Goal: Task Accomplishment & Management: Use online tool/utility

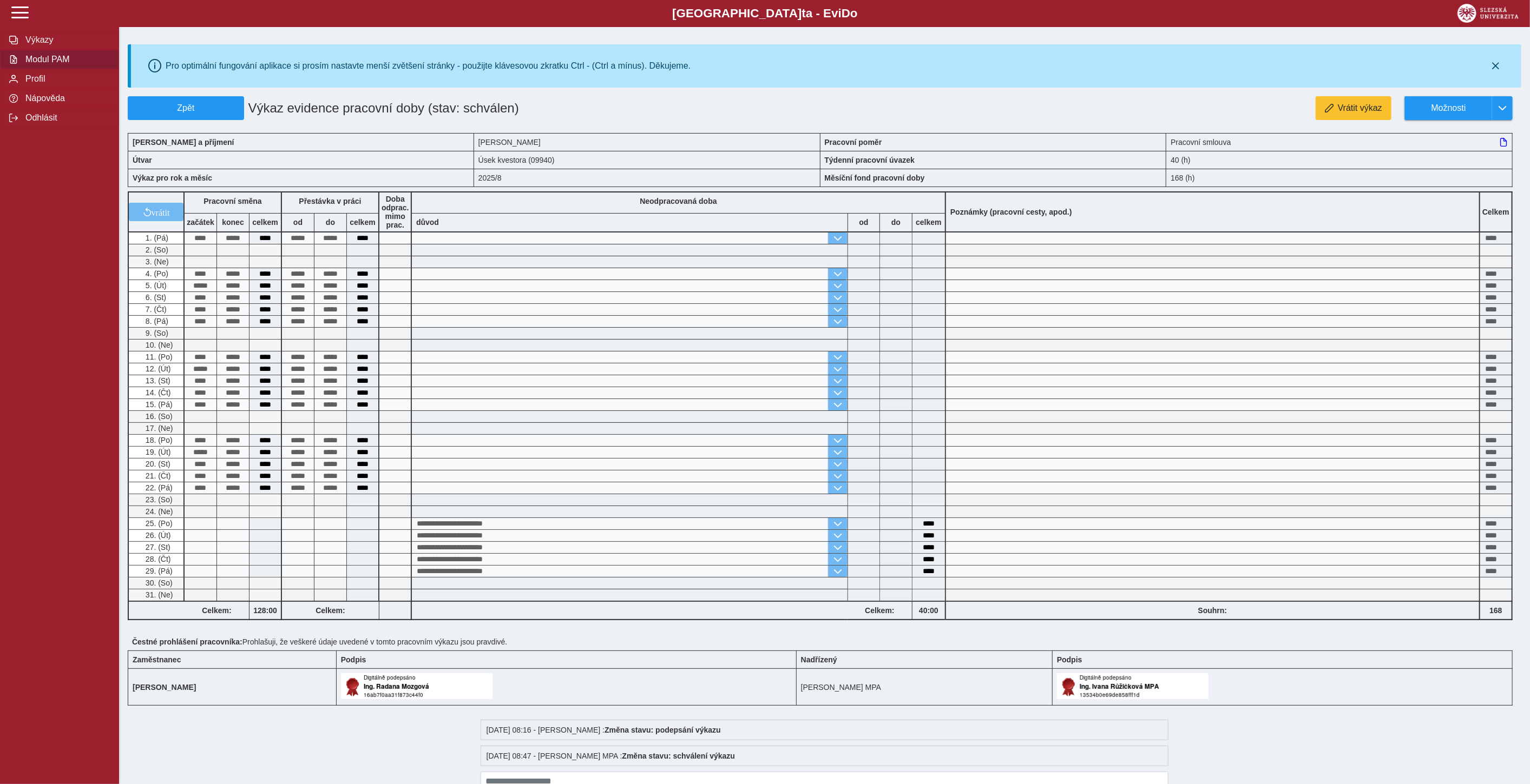
click at [50, 62] on span "Modul PAM" at bounding box center [66, 59] width 88 height 10
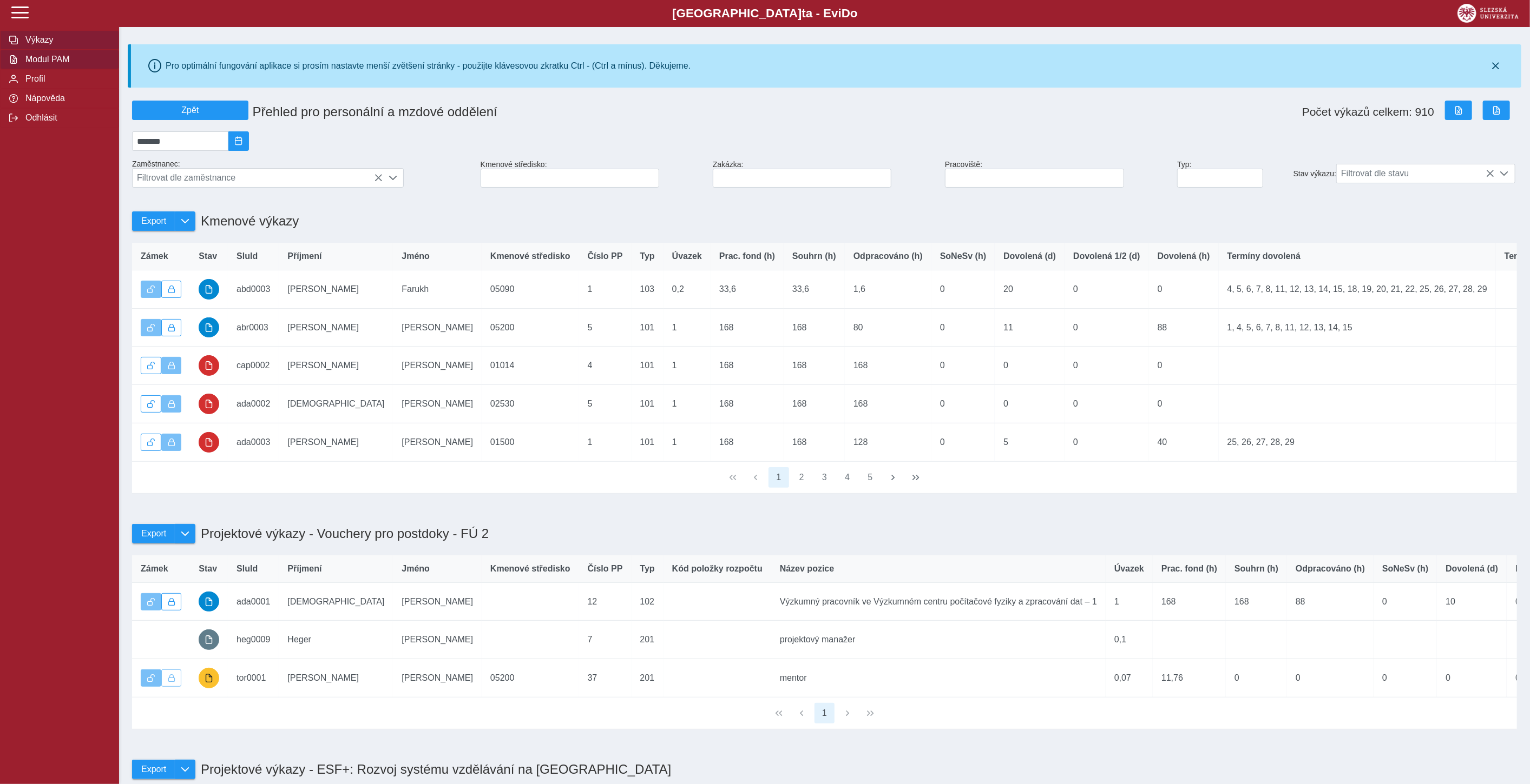
click at [45, 41] on span "Výkazy" at bounding box center [66, 40] width 88 height 10
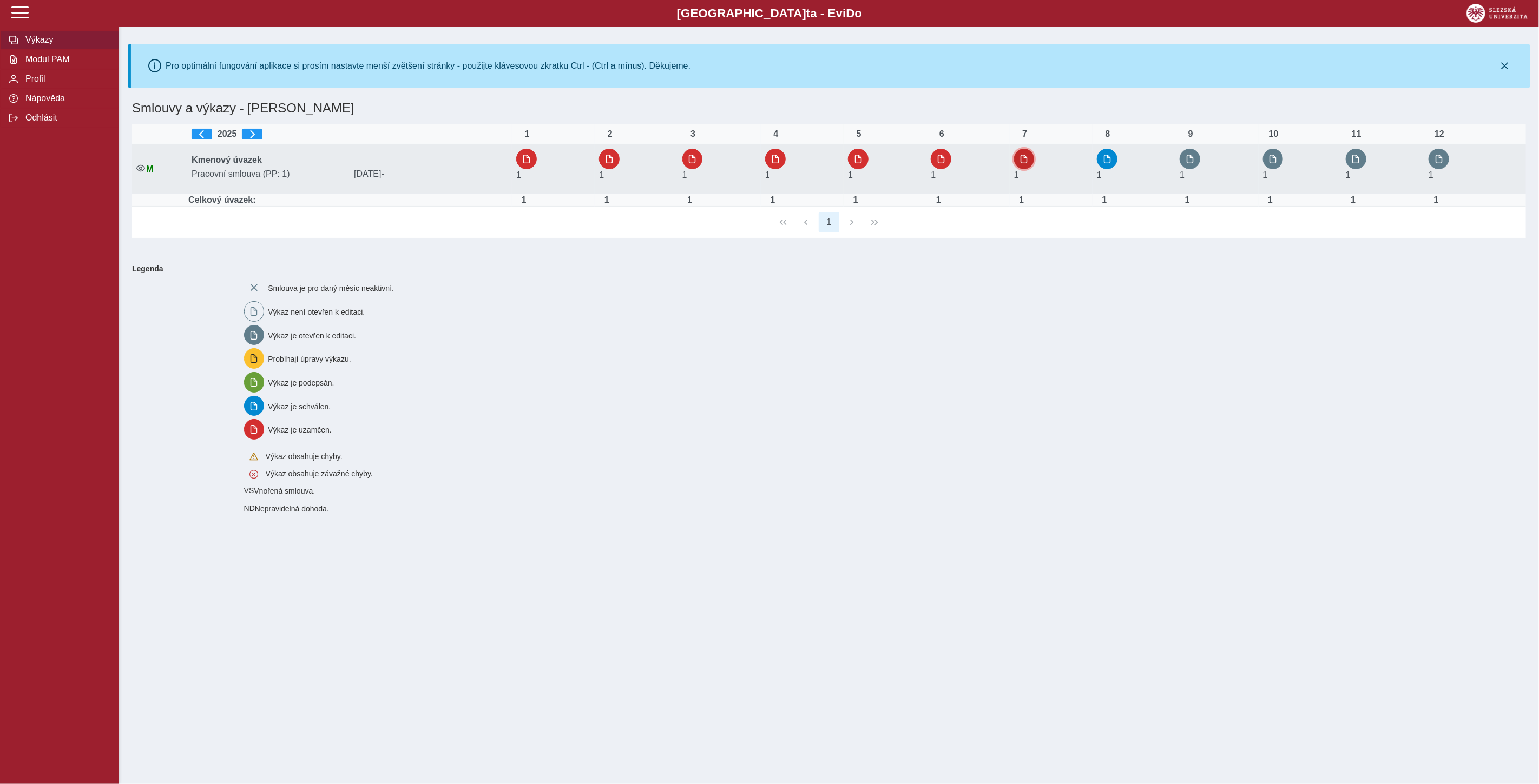
click at [1029, 155] on span "button" at bounding box center [1024, 159] width 8 height 8
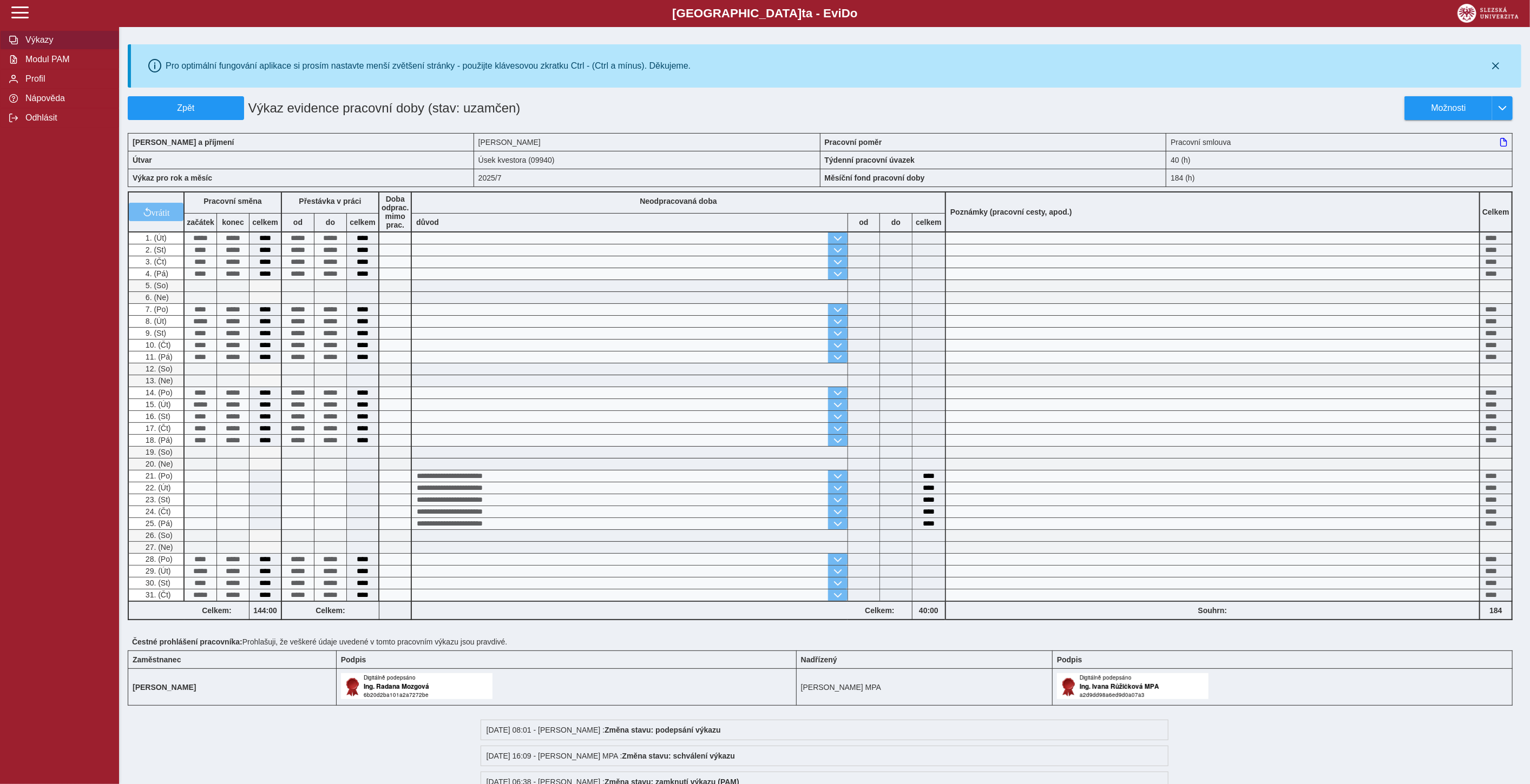
click at [40, 37] on span "Výkazy" at bounding box center [66, 40] width 88 height 10
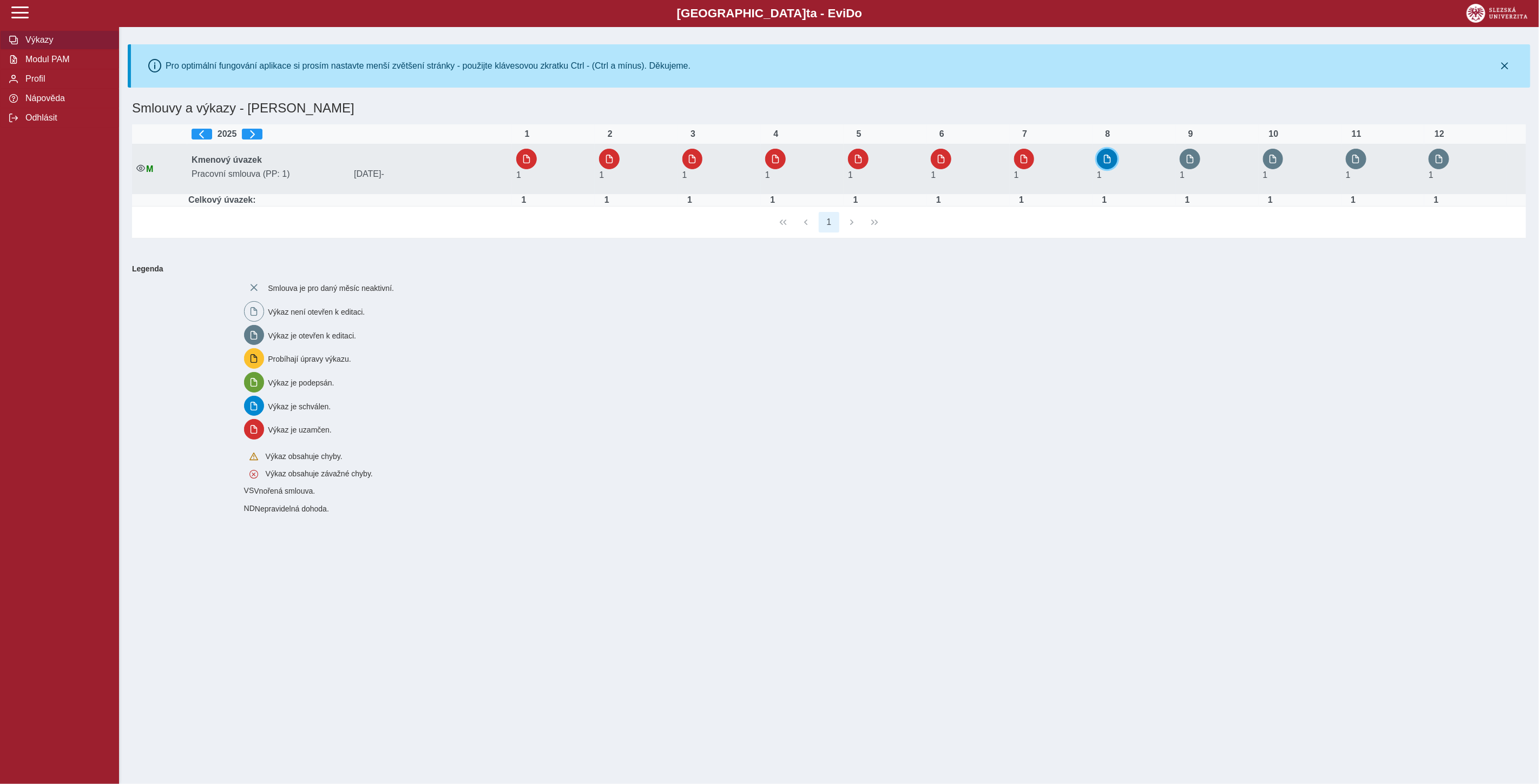
click at [1108, 155] on span "button" at bounding box center [1107, 159] width 8 height 8
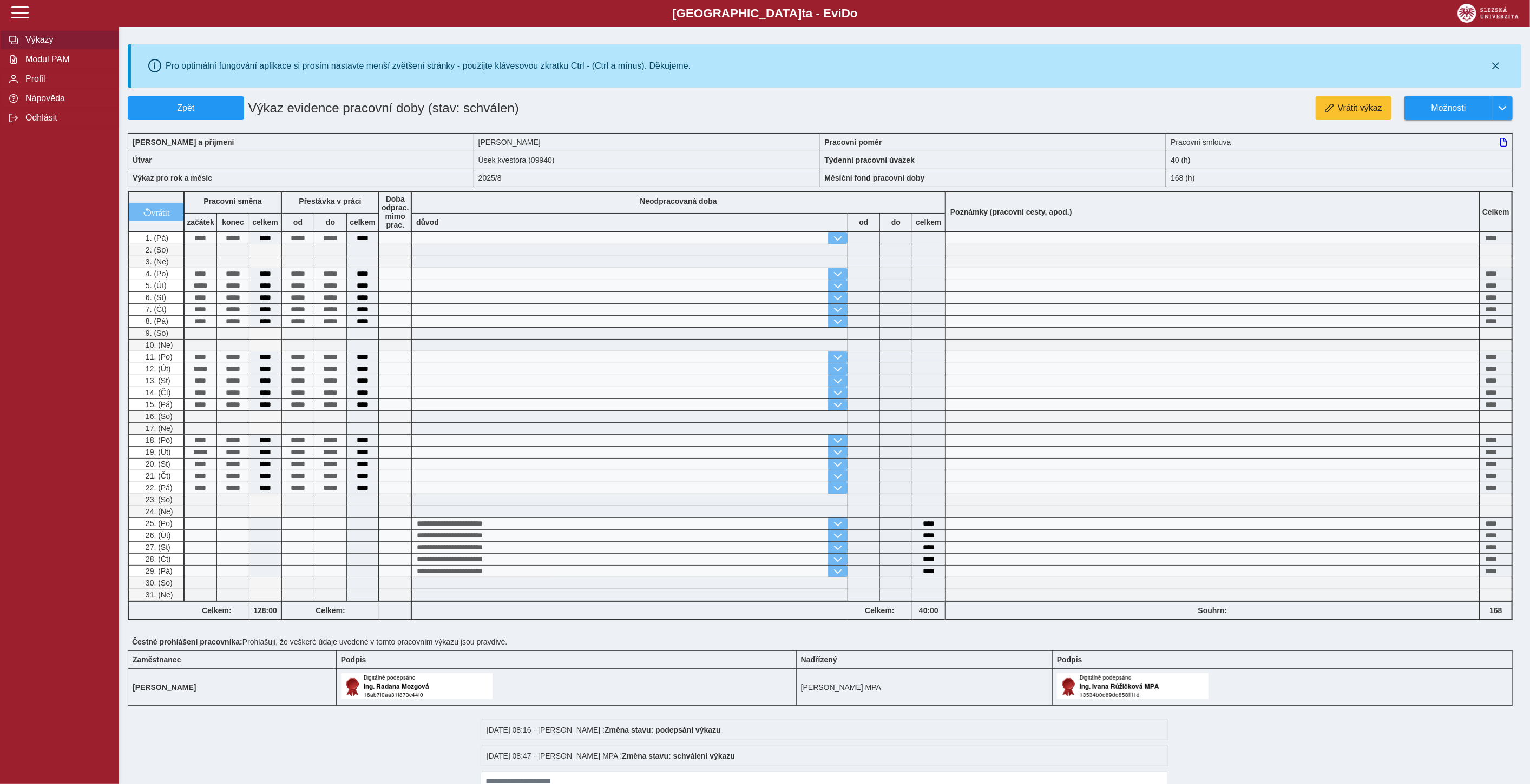
click at [38, 42] on span "Výkazy" at bounding box center [66, 40] width 88 height 10
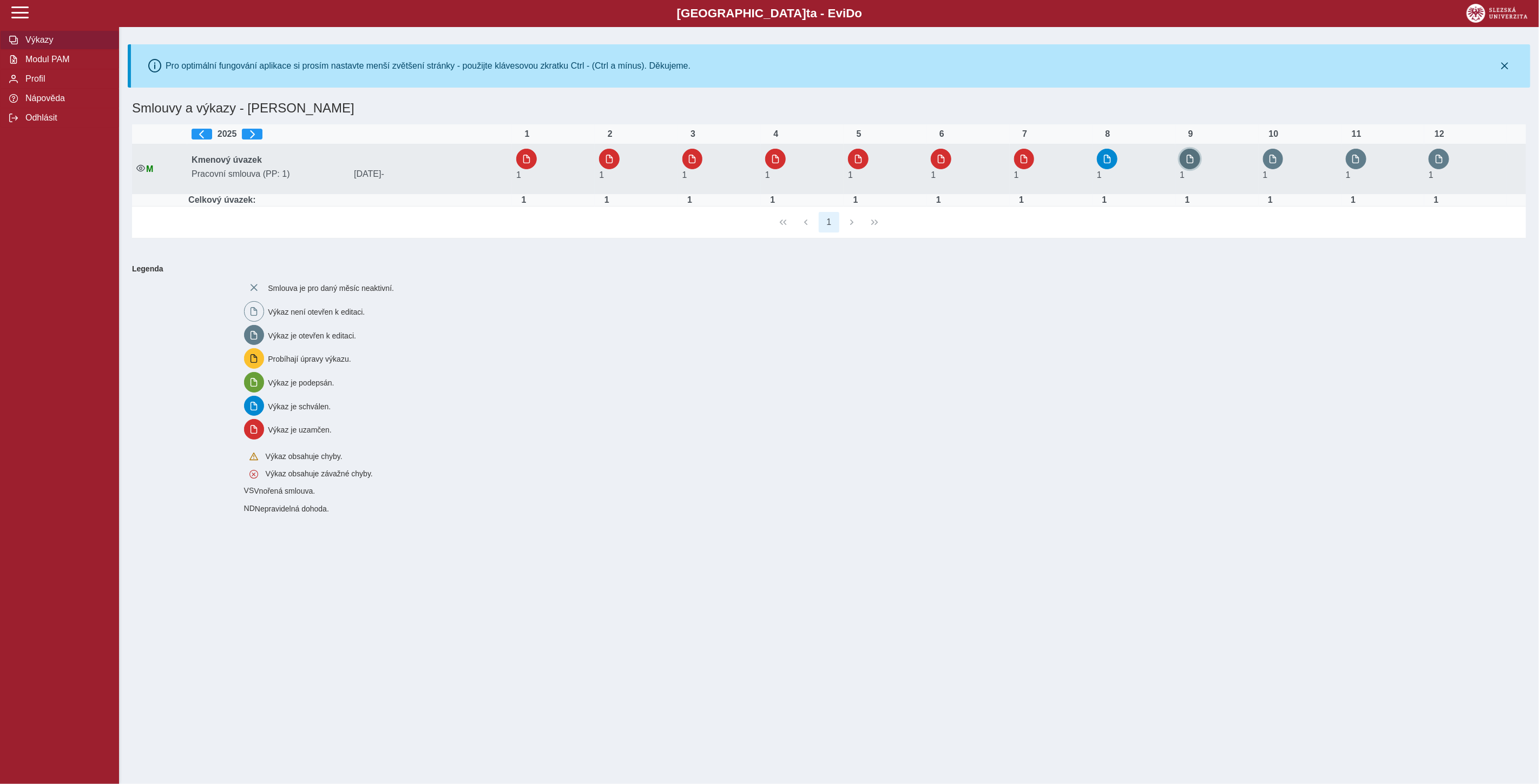
click at [1192, 158] on span "button" at bounding box center [1190, 159] width 8 height 8
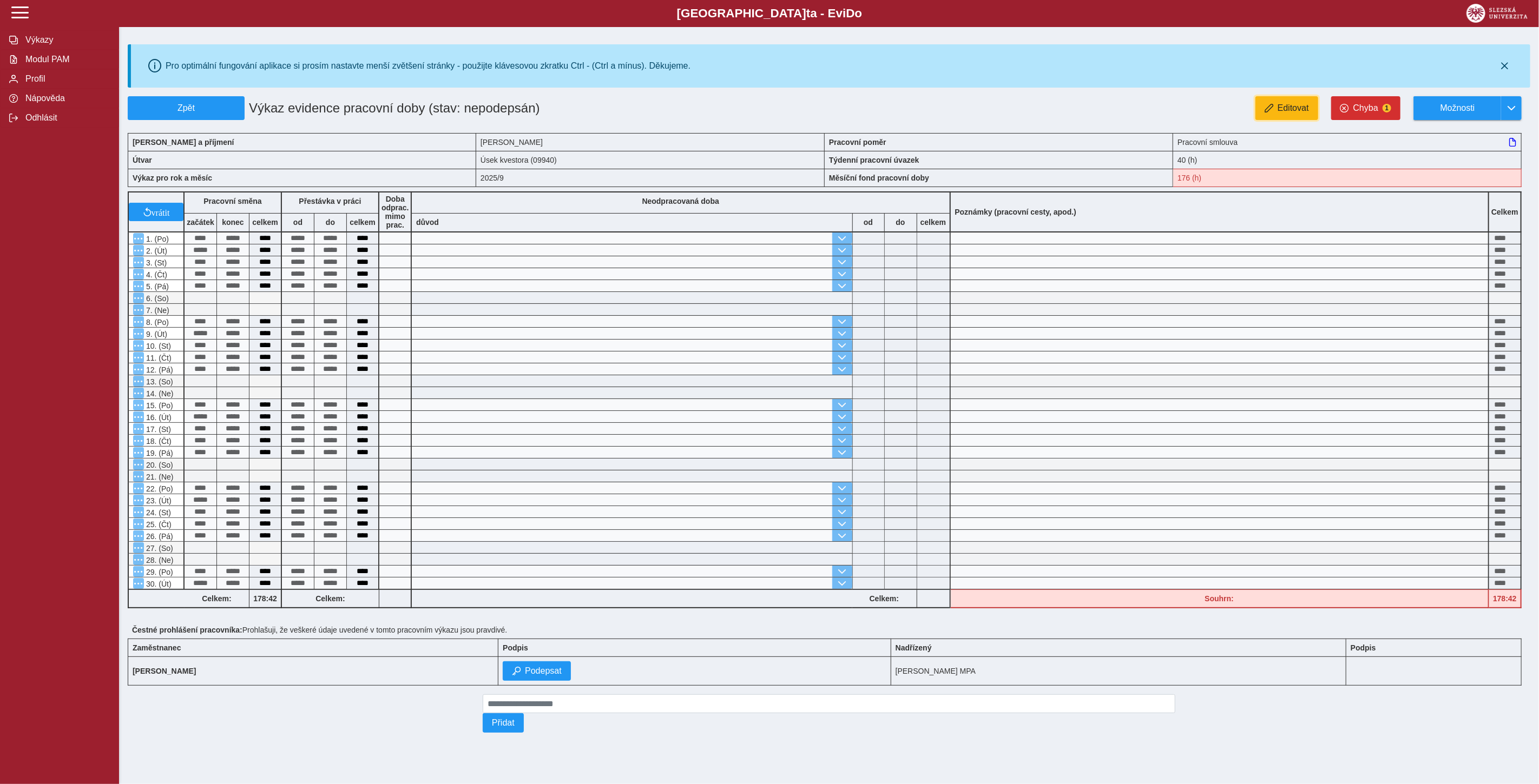
click at [1295, 107] on span "Editovat" at bounding box center [1293, 108] width 32 height 10
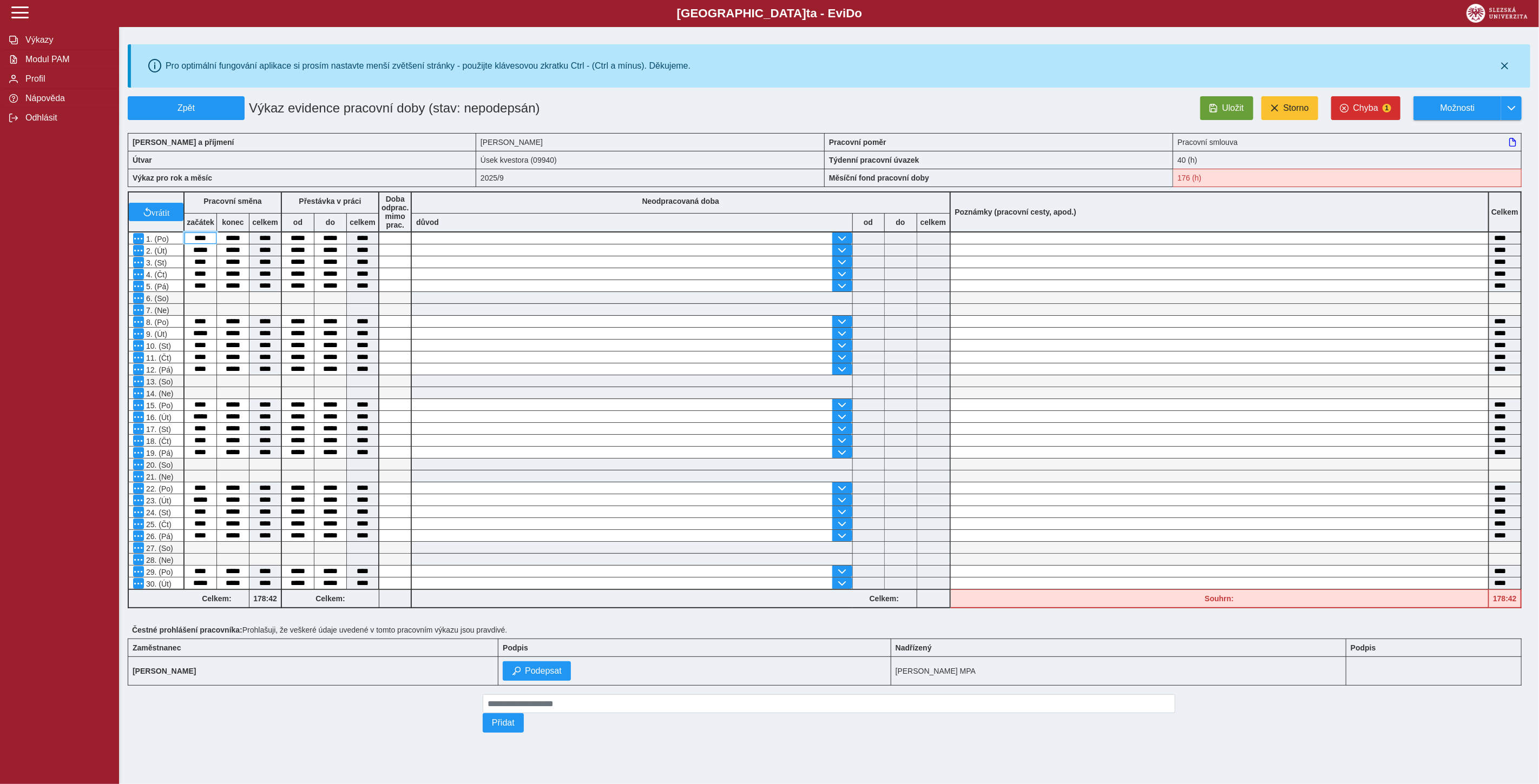
click at [209, 236] on input "****" at bounding box center [200, 238] width 32 height 11
type input "****"
click at [1230, 104] on span "Uložit" at bounding box center [1233, 108] width 22 height 10
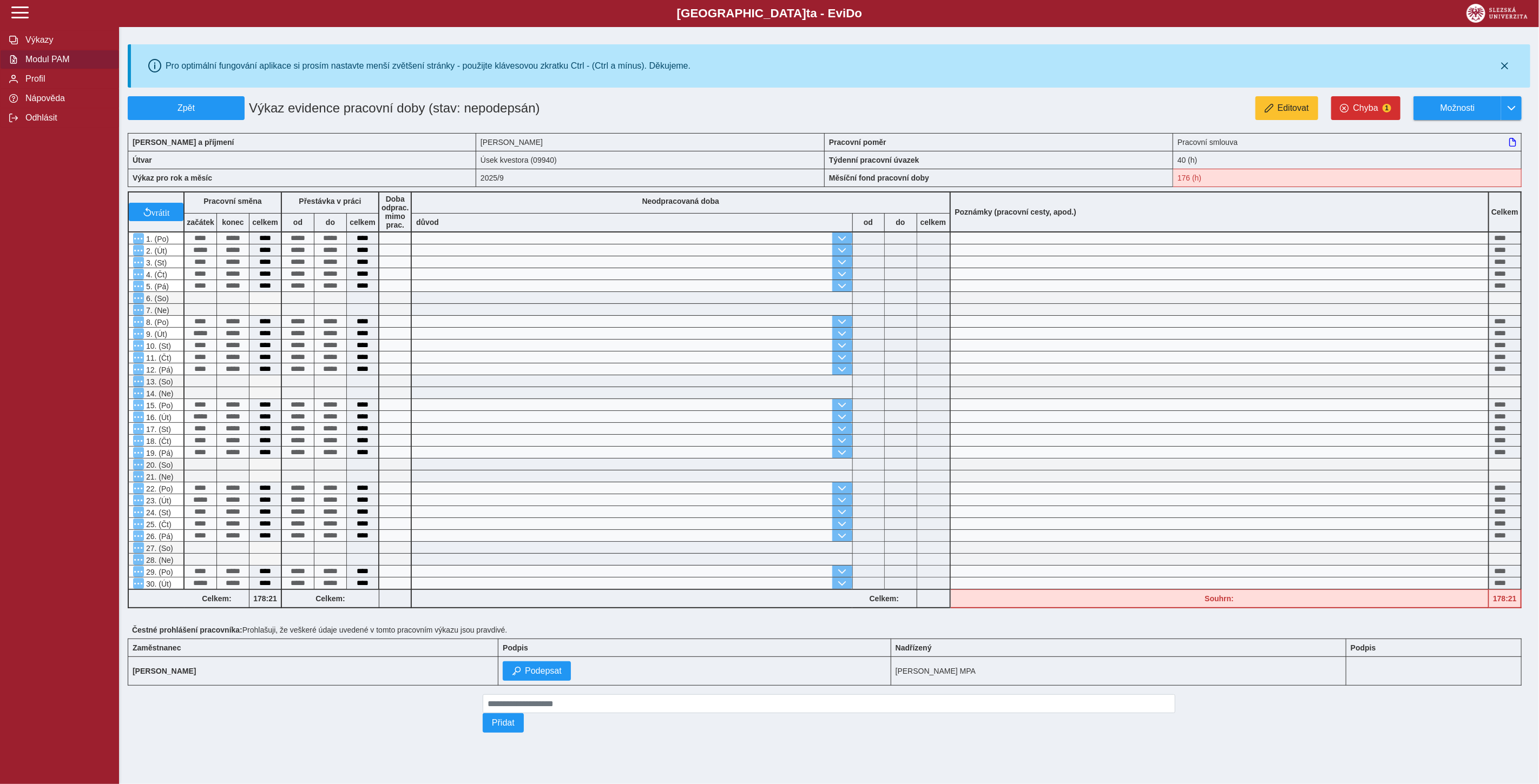
drag, startPoint x: 48, startPoint y: 57, endPoint x: 1538, endPoint y: 631, distance: 1596.7
click at [48, 57] on span "Modul PAM" at bounding box center [66, 59] width 88 height 10
